Goal: Information Seeking & Learning: Find specific page/section

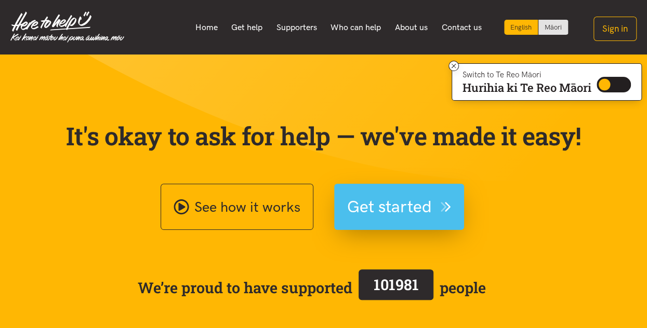
click at [415, 207] on span "Get started" at bounding box center [389, 207] width 85 height 27
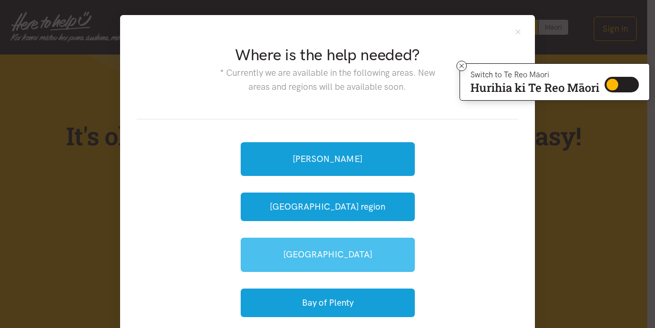
click at [315, 256] on link "[GEOGRAPHIC_DATA]" at bounding box center [328, 255] width 174 height 34
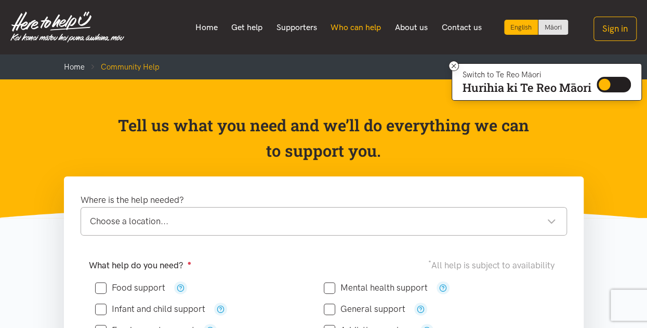
click at [368, 27] on link "Who can help" at bounding box center [356, 28] width 64 height 22
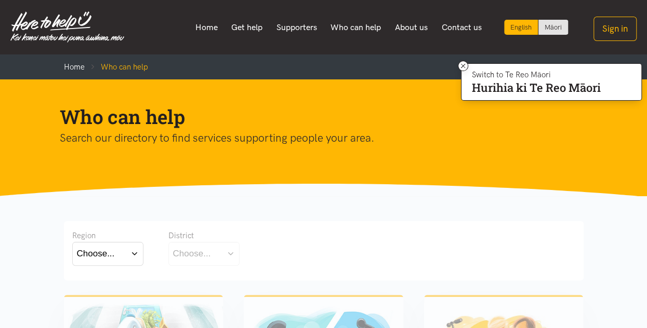
click at [135, 253] on button "Choose..." at bounding box center [107, 253] width 71 height 23
click at [112, 285] on label "Bay of Plenty" at bounding box center [105, 284] width 57 height 13
click at [0, 0] on input "Bay of Plenty" at bounding box center [0, 0] width 0 height 0
click at [205, 255] on div "Choose..." at bounding box center [192, 254] width 38 height 14
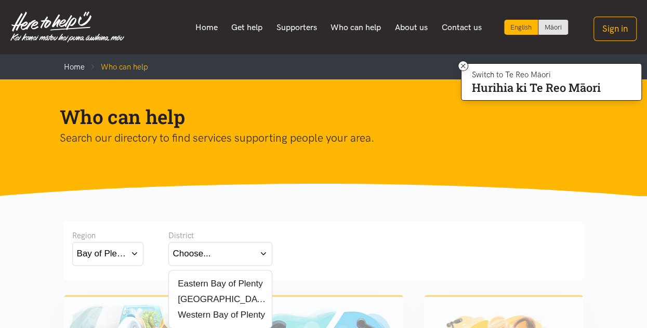
click at [200, 299] on label "[GEOGRAPHIC_DATA]" at bounding box center [220, 299] width 95 height 13
click at [0, 0] on input "[GEOGRAPHIC_DATA]" at bounding box center [0, 0] width 0 height 0
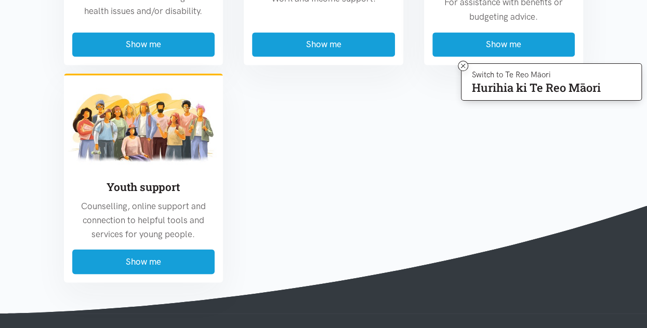
scroll to position [907, 0]
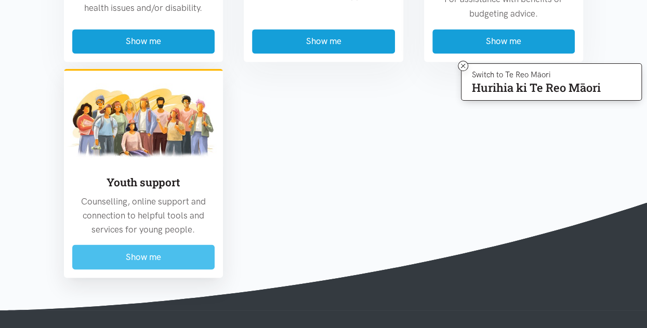
click at [137, 254] on button "Show me" at bounding box center [143, 257] width 143 height 24
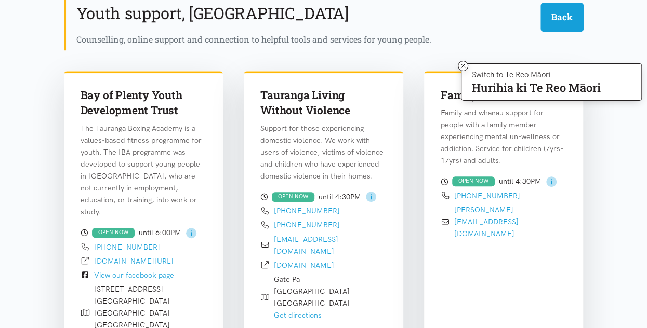
scroll to position [306, 0]
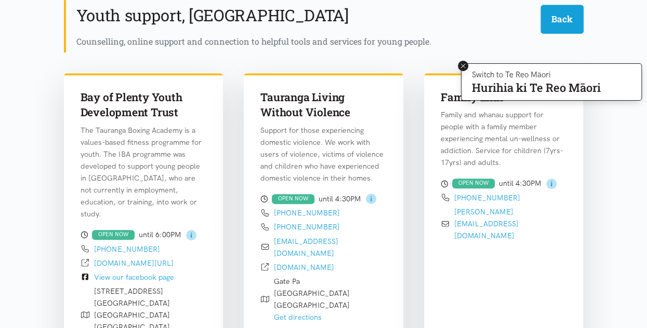
click at [465, 63] on icon at bounding box center [463, 66] width 8 height 8
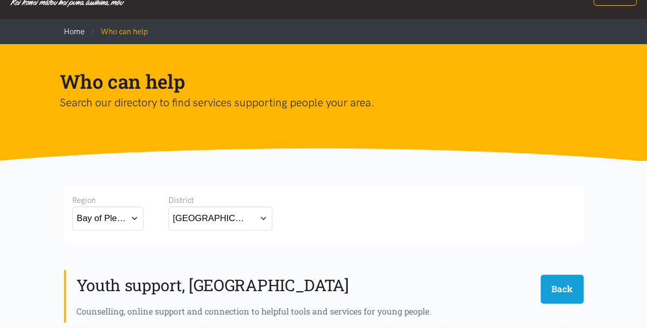
scroll to position [0, 0]
